Goal: Communication & Community: Answer question/provide support

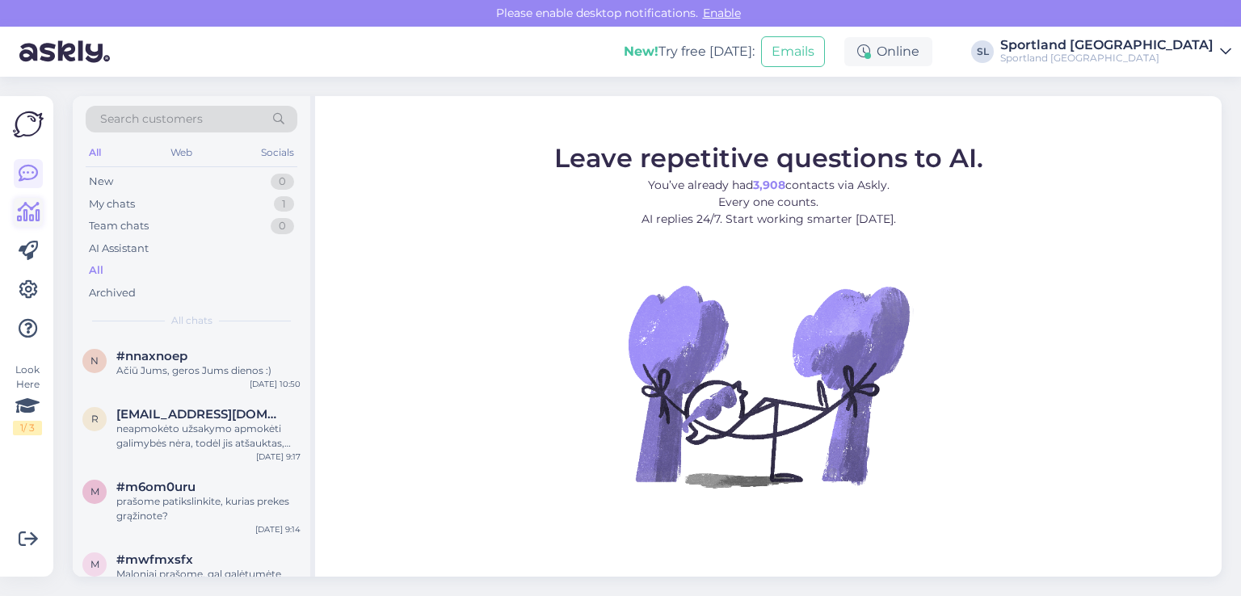
click at [23, 215] on icon at bounding box center [28, 212] width 23 height 19
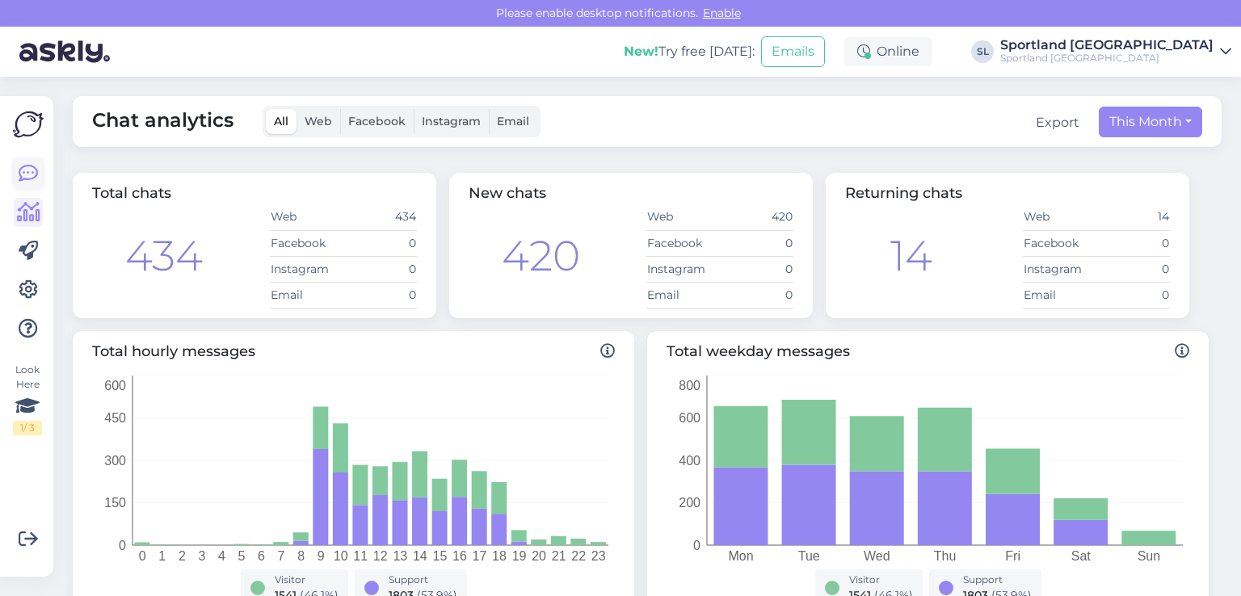
click at [30, 166] on icon at bounding box center [28, 173] width 19 height 19
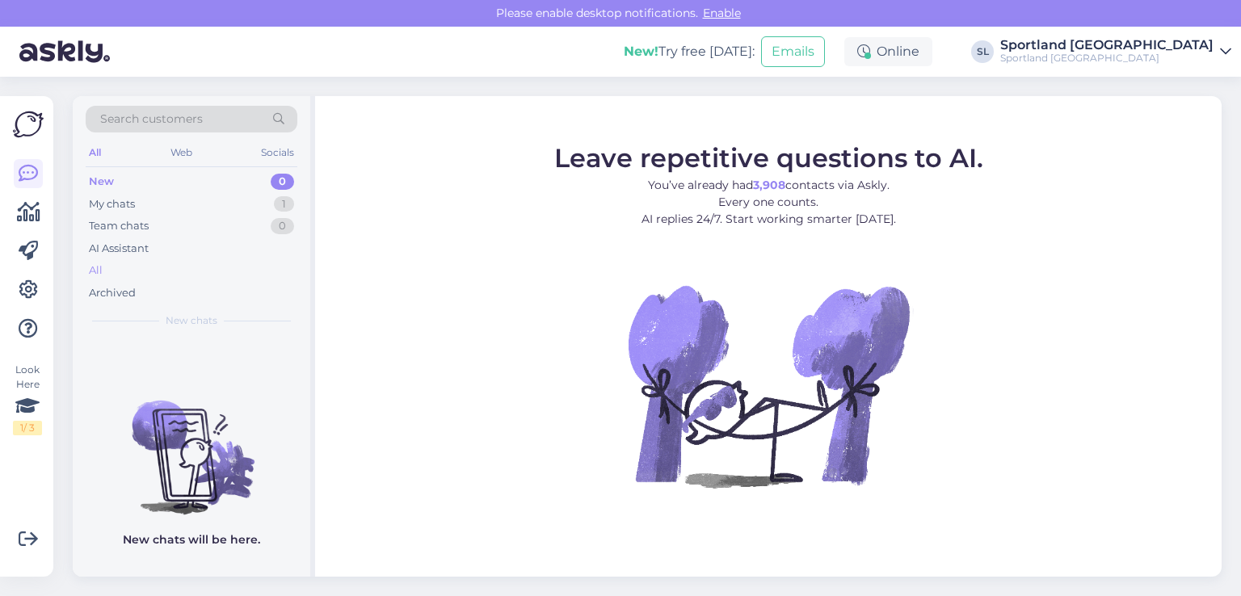
click at [133, 263] on div "All" at bounding box center [192, 270] width 212 height 23
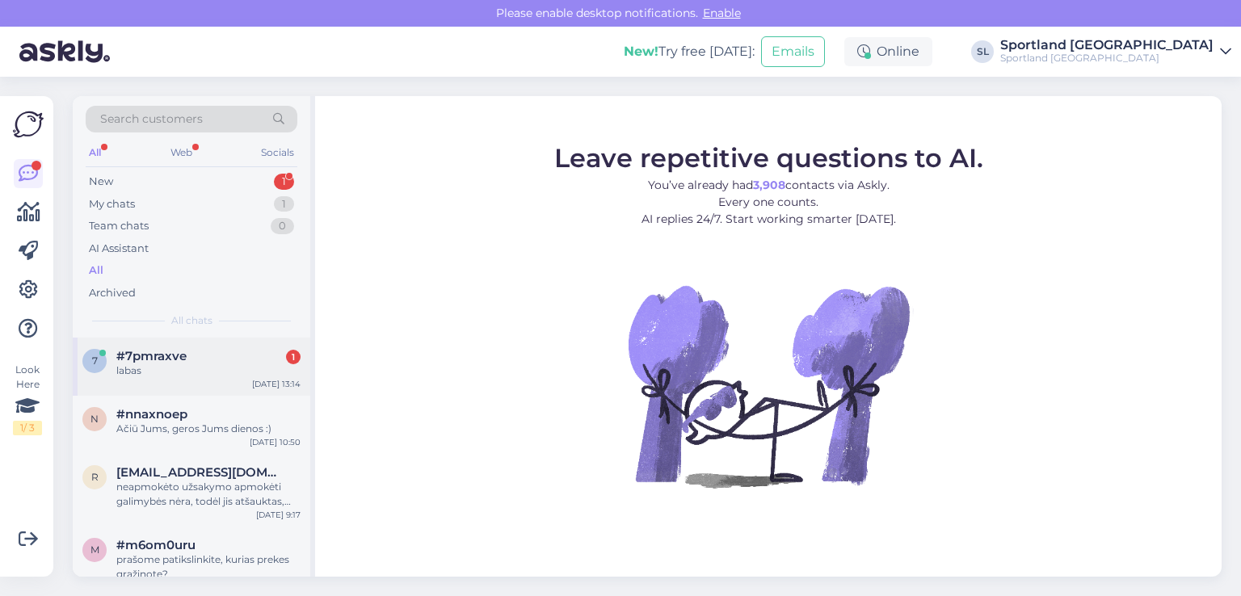
click at [191, 347] on div "7 #7pmraxve 1 labas Aug 29 13:14" at bounding box center [192, 367] width 238 height 58
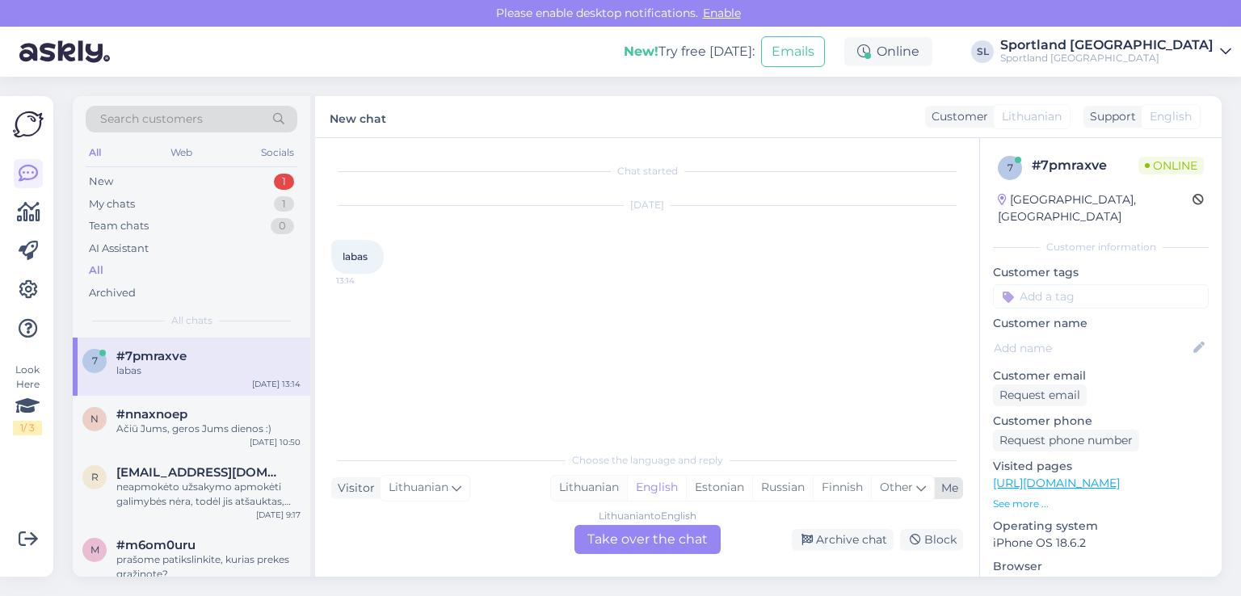
click at [585, 490] on div "Lithuanian" at bounding box center [589, 488] width 76 height 24
click at [615, 544] on div "Lithuanian to Lithuanian Take over the chat" at bounding box center [647, 539] width 146 height 29
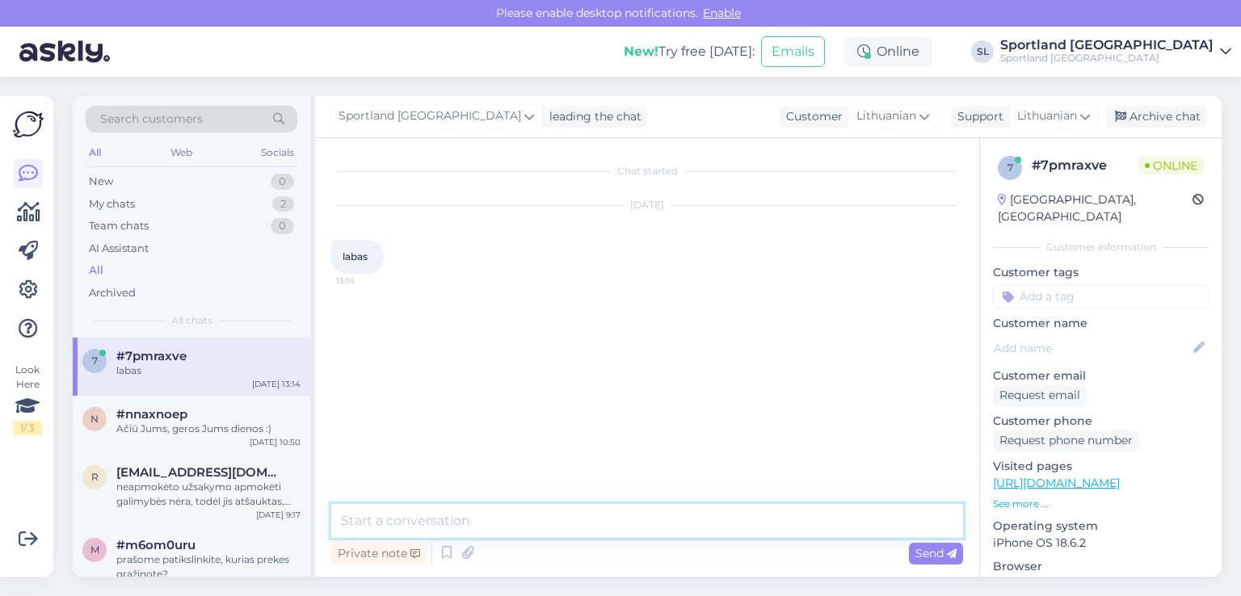
click at [576, 525] on textarea at bounding box center [647, 521] width 632 height 34
type textarea "Sveiki"
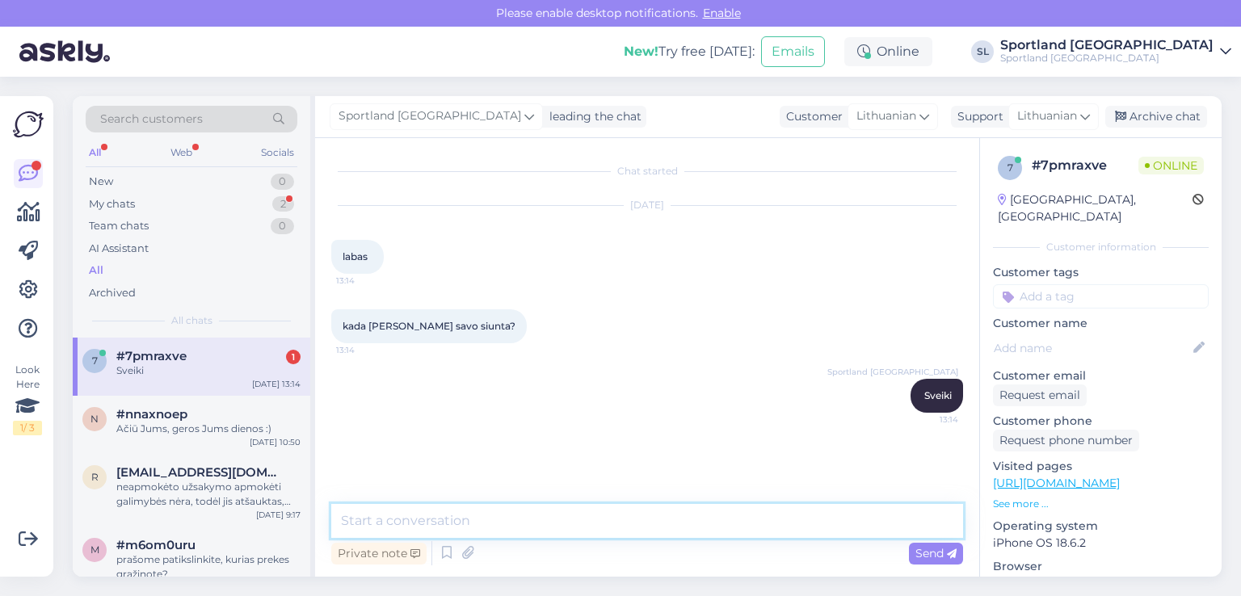
click at [545, 524] on textarea at bounding box center [647, 521] width 632 height 34
type textarea "prašome nurodykite užsakymo numerį"
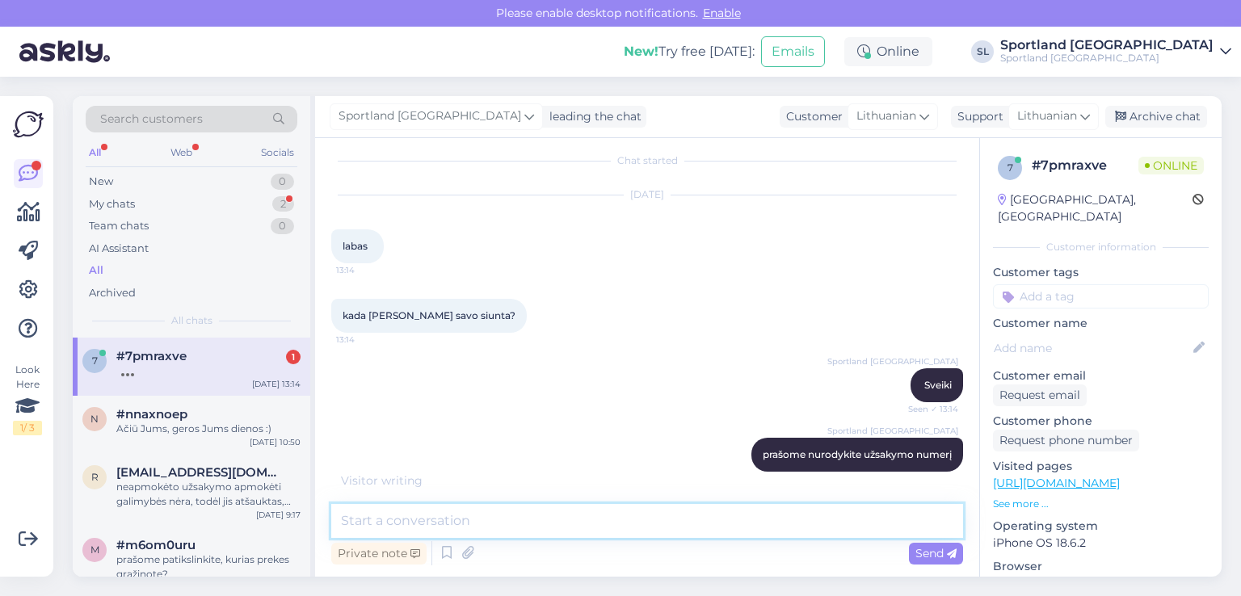
scroll to position [81, 0]
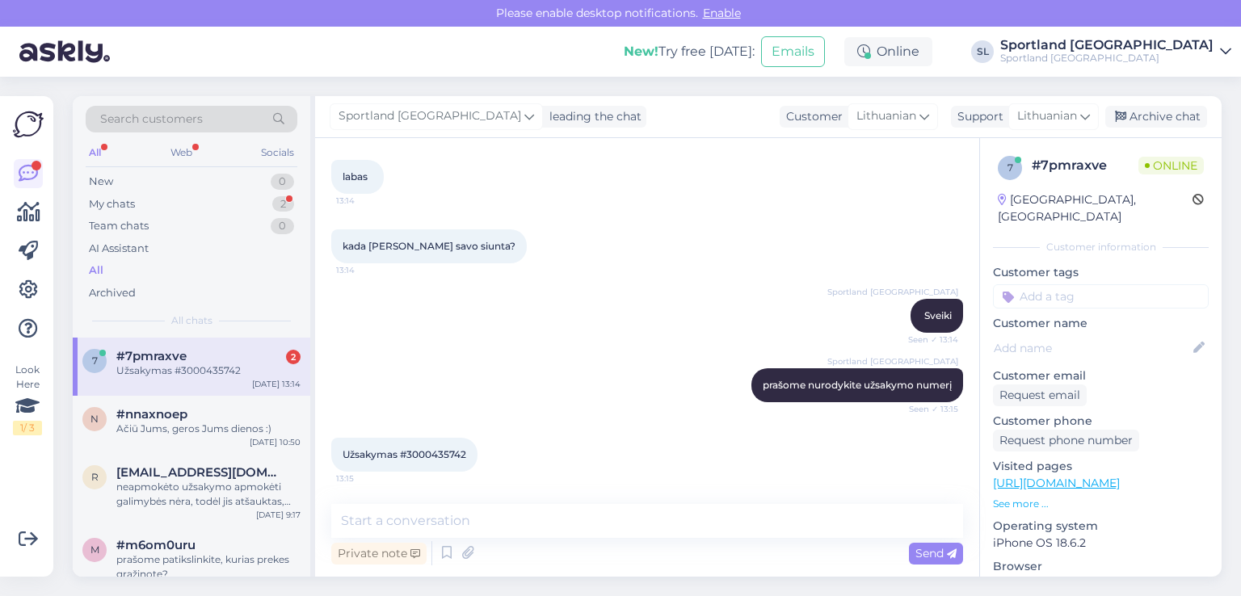
click at [452, 448] on span "Užsakymas #3000435742" at bounding box center [405, 454] width 124 height 12
copy div "3000435742 13:15"
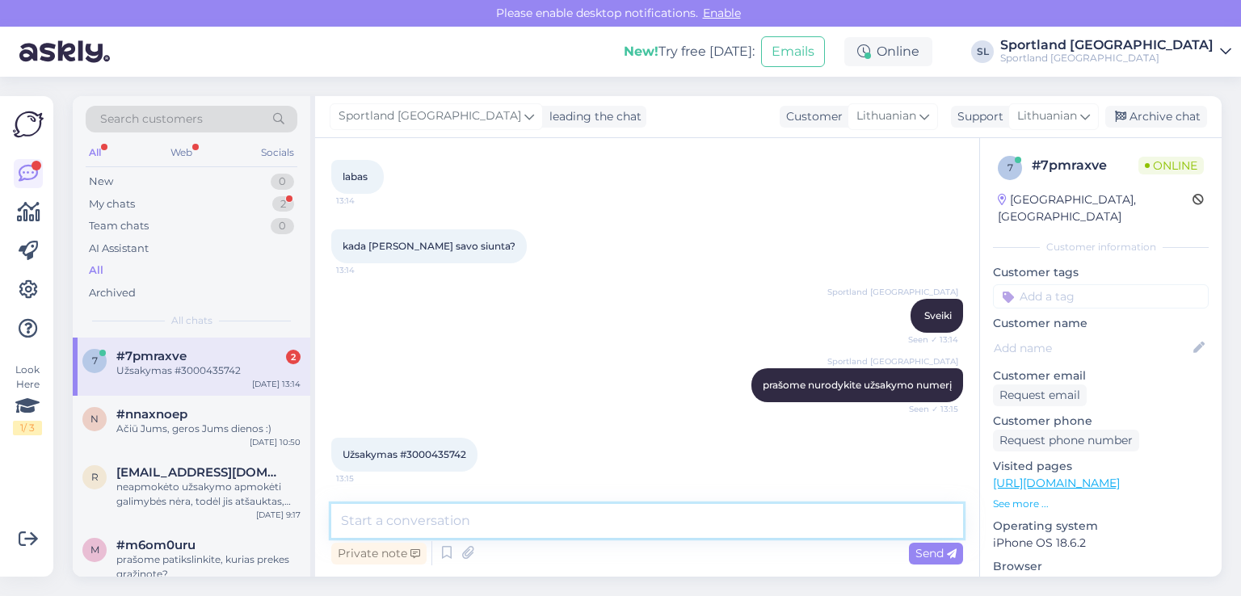
click at [535, 521] on textarea at bounding box center [647, 521] width 632 height 34
type textarea "p"
paste textarea "05805112084424"
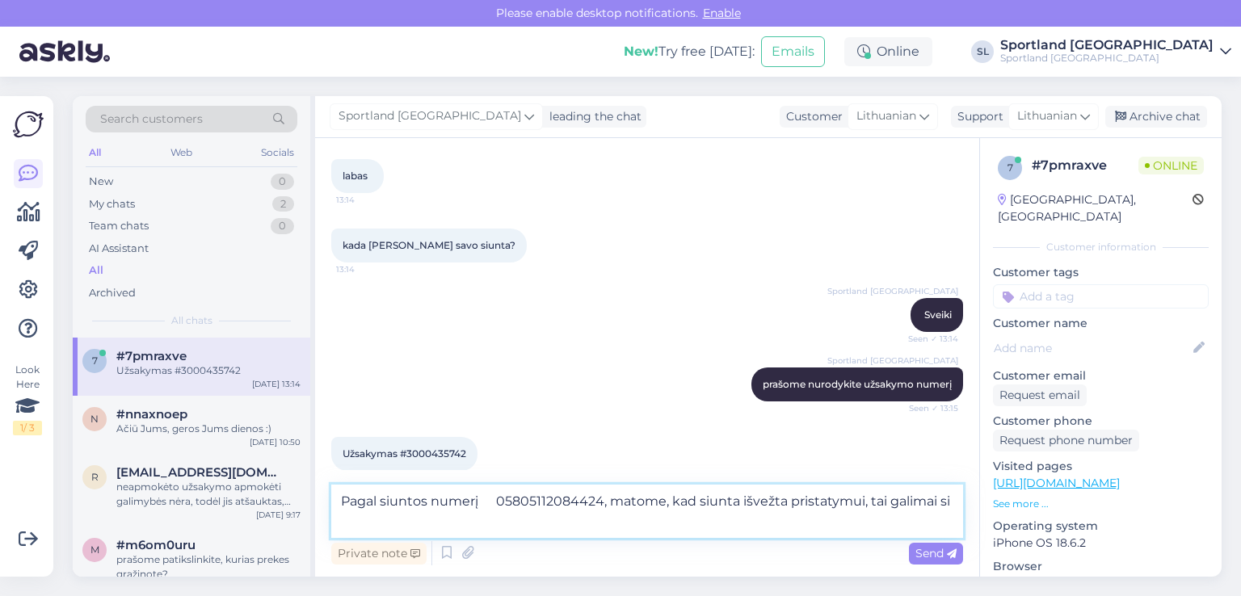
scroll to position [97, 0]
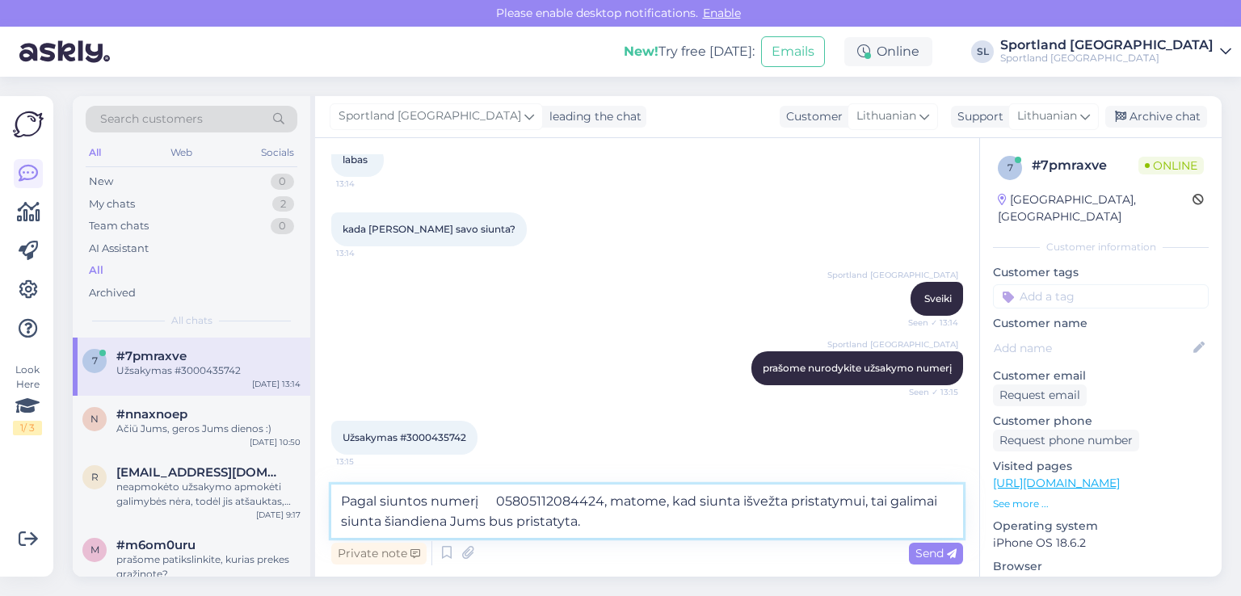
type textarea "Pagal siuntos numerį 05805112084424, matome, kad siunta išvežta pristatymui, ta…"
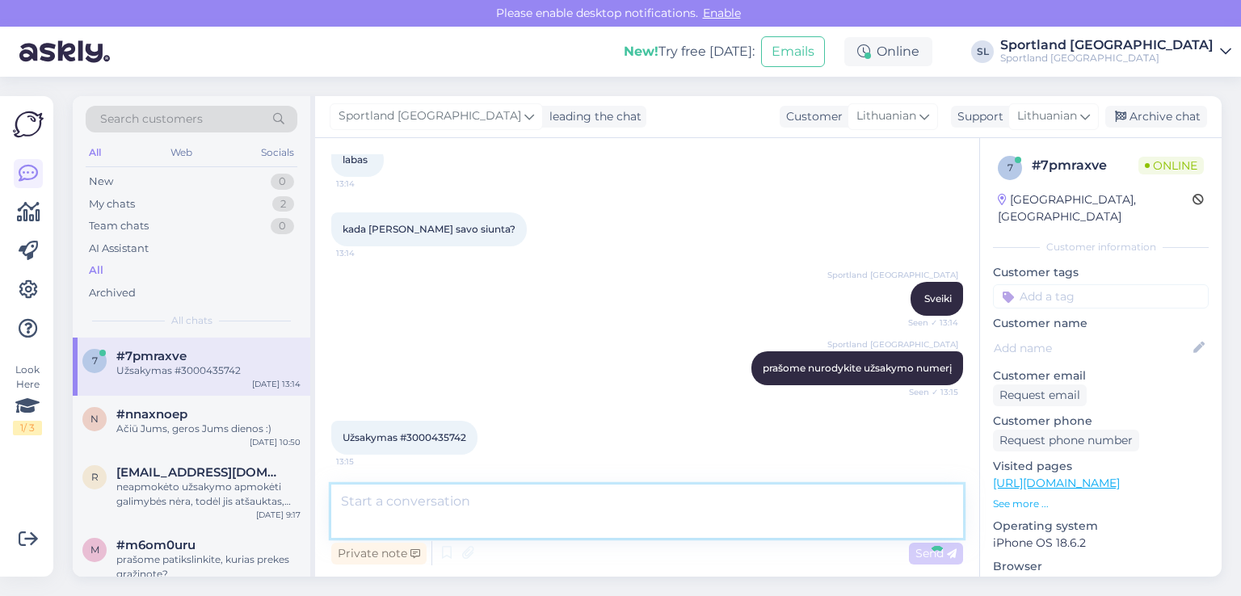
scroll to position [179, 0]
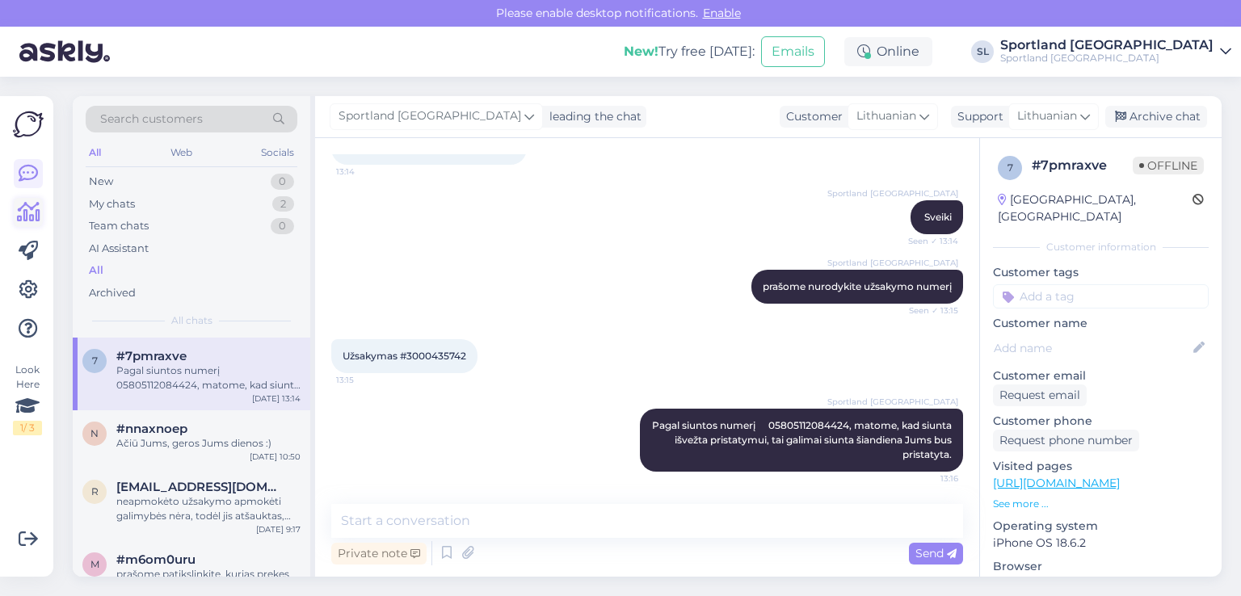
click at [34, 216] on icon at bounding box center [28, 212] width 23 height 19
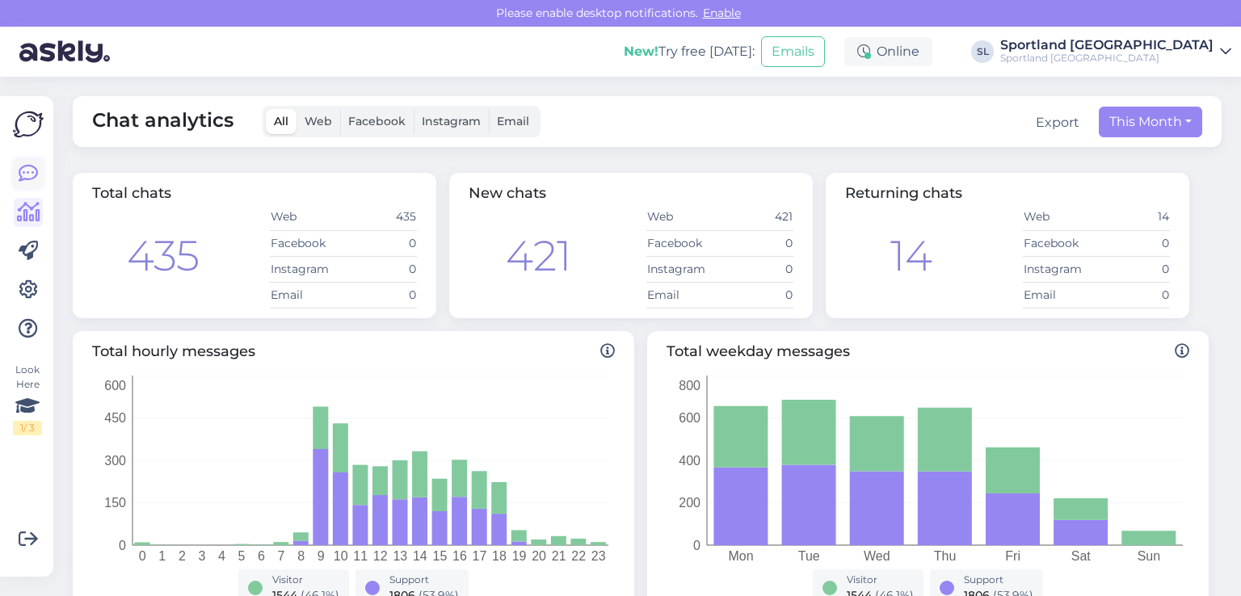
click at [26, 180] on icon at bounding box center [28, 173] width 19 height 19
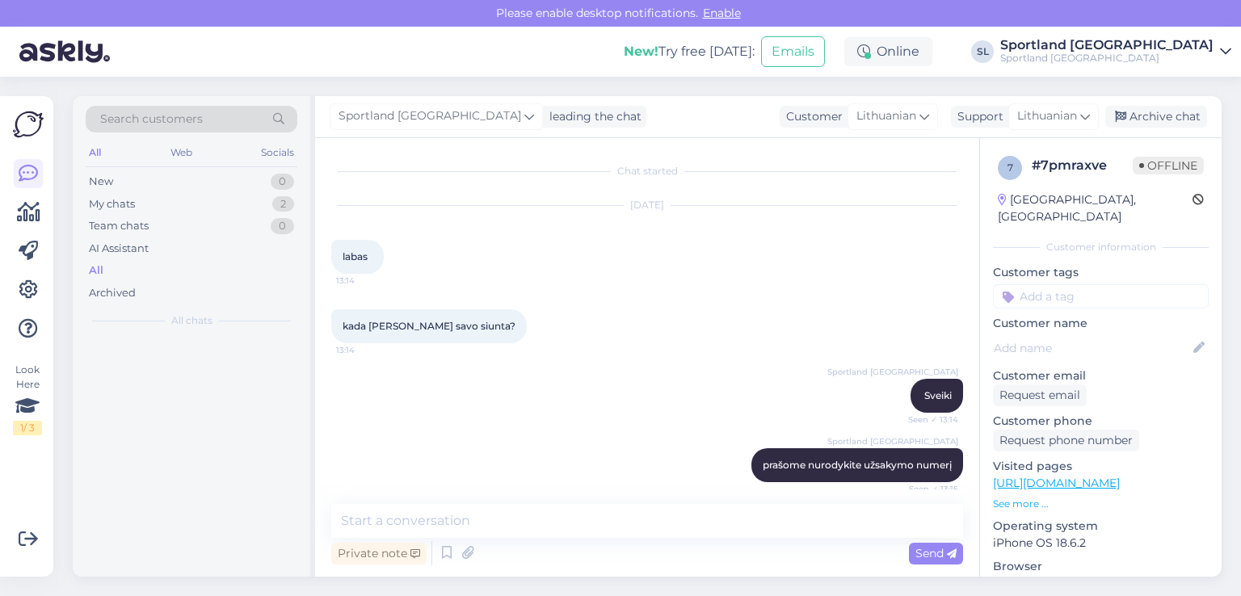
scroll to position [34, 0]
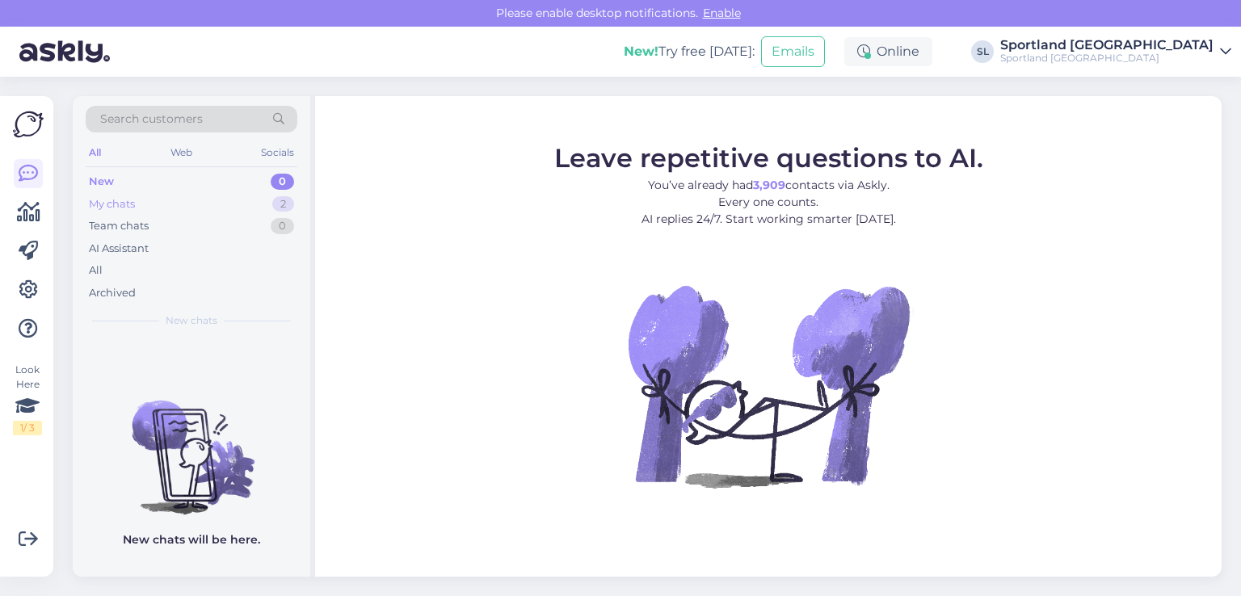
click at [145, 199] on div "My chats 2" at bounding box center [192, 204] width 212 height 23
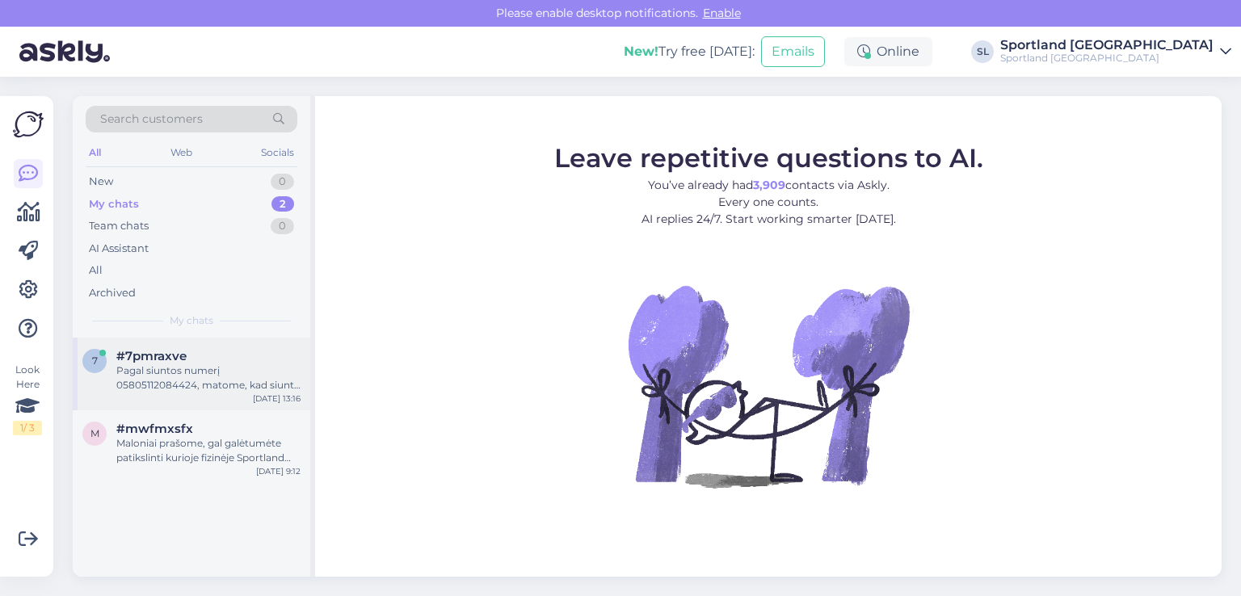
click at [210, 369] on div "Pagal siuntos numerį 05805112084424, matome, kad siunta išvežta pristatymui, ta…" at bounding box center [208, 378] width 184 height 29
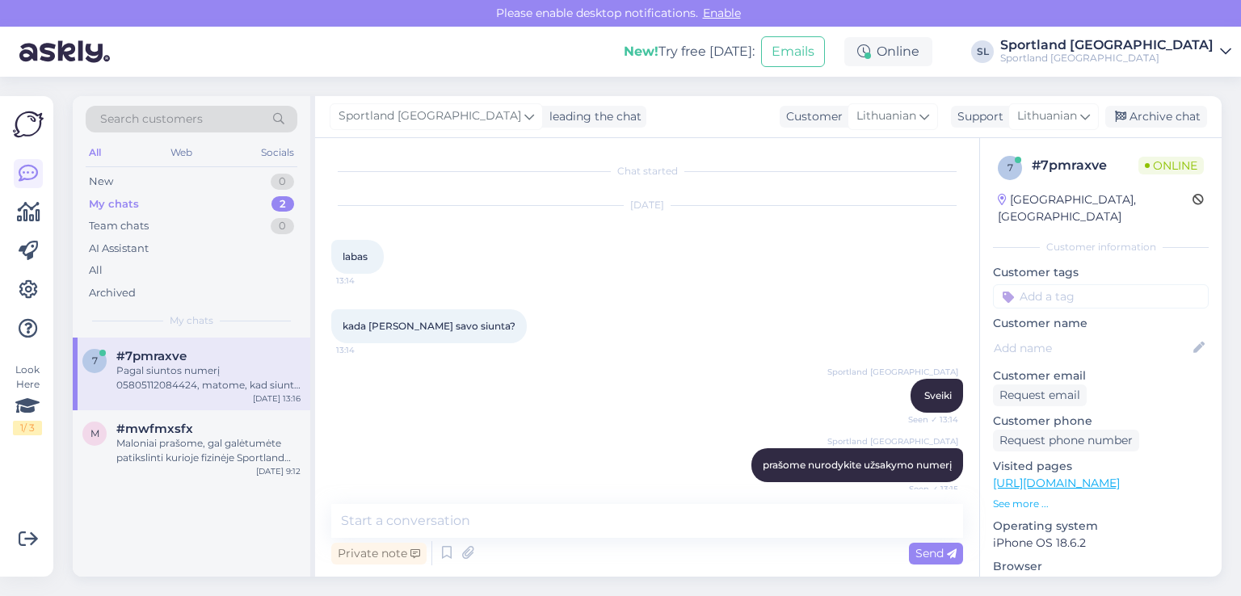
scroll to position [179, 0]
